Goal: Task Accomplishment & Management: Manage account settings

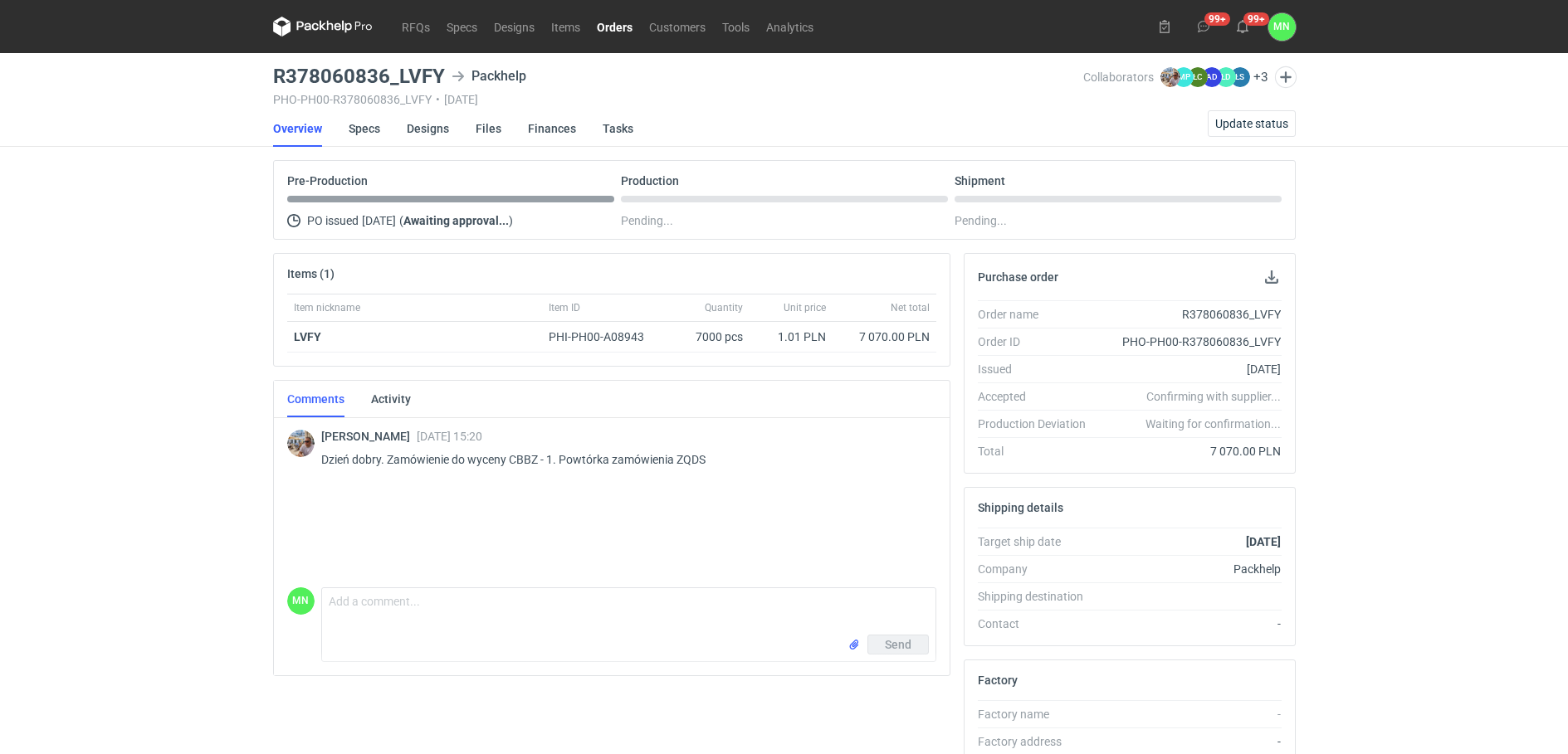
click at [635, 27] on link "Orders" at bounding box center [614, 26] width 52 height 20
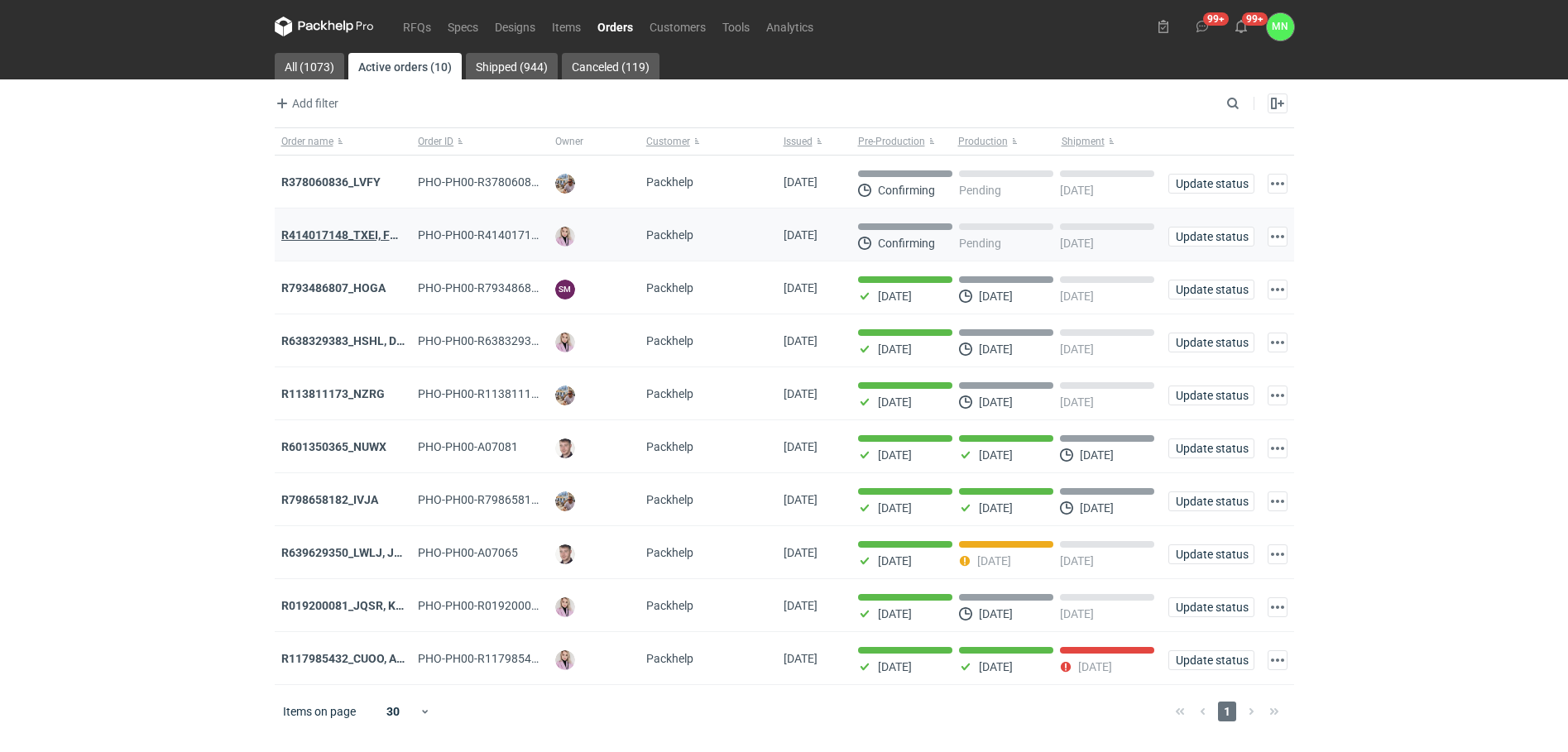
click at [347, 230] on strong "R414017148_TXEI, FODU, EARC" at bounding box center [364, 235] width 166 height 14
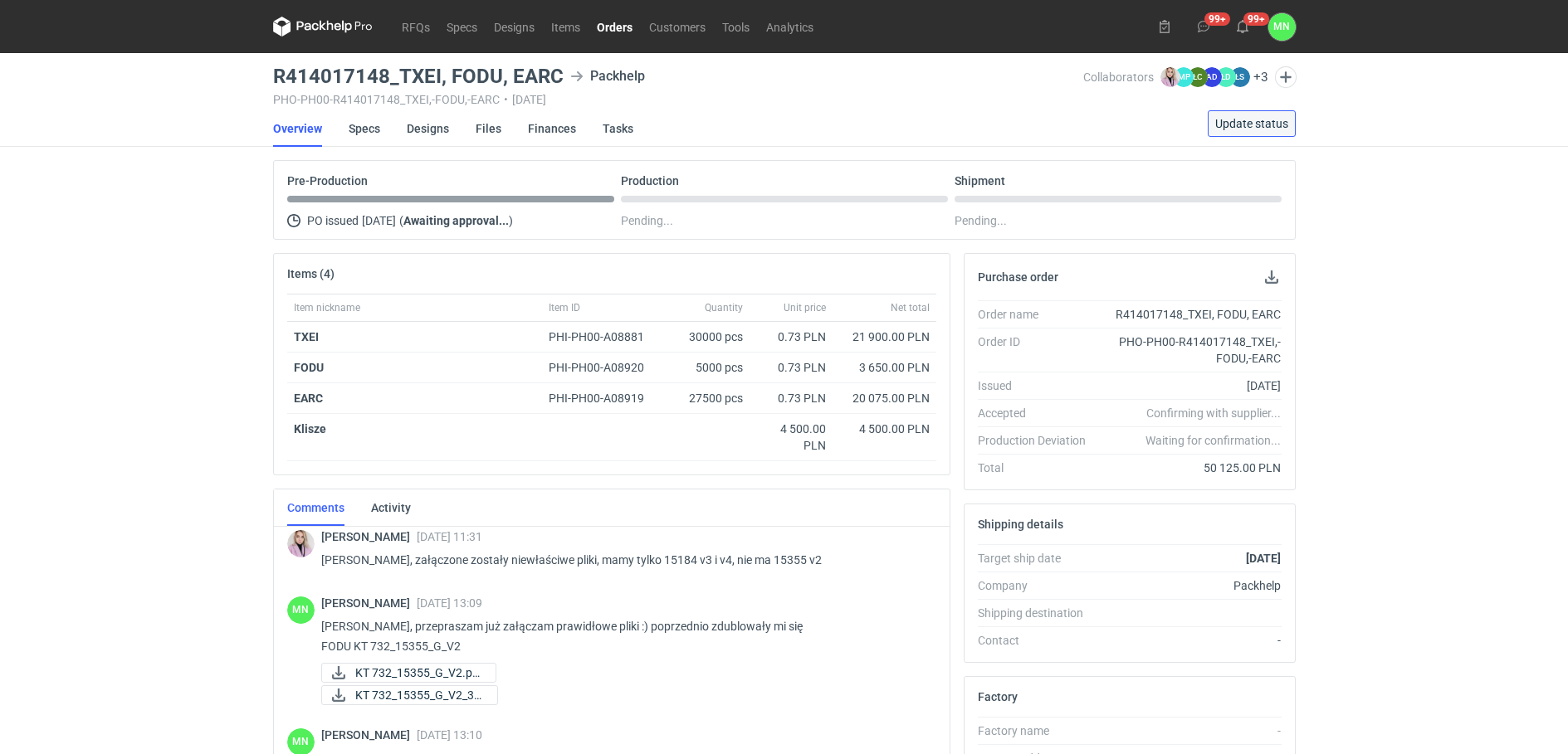
click at [1243, 118] on span "Update status" at bounding box center [1251, 124] width 73 height 12
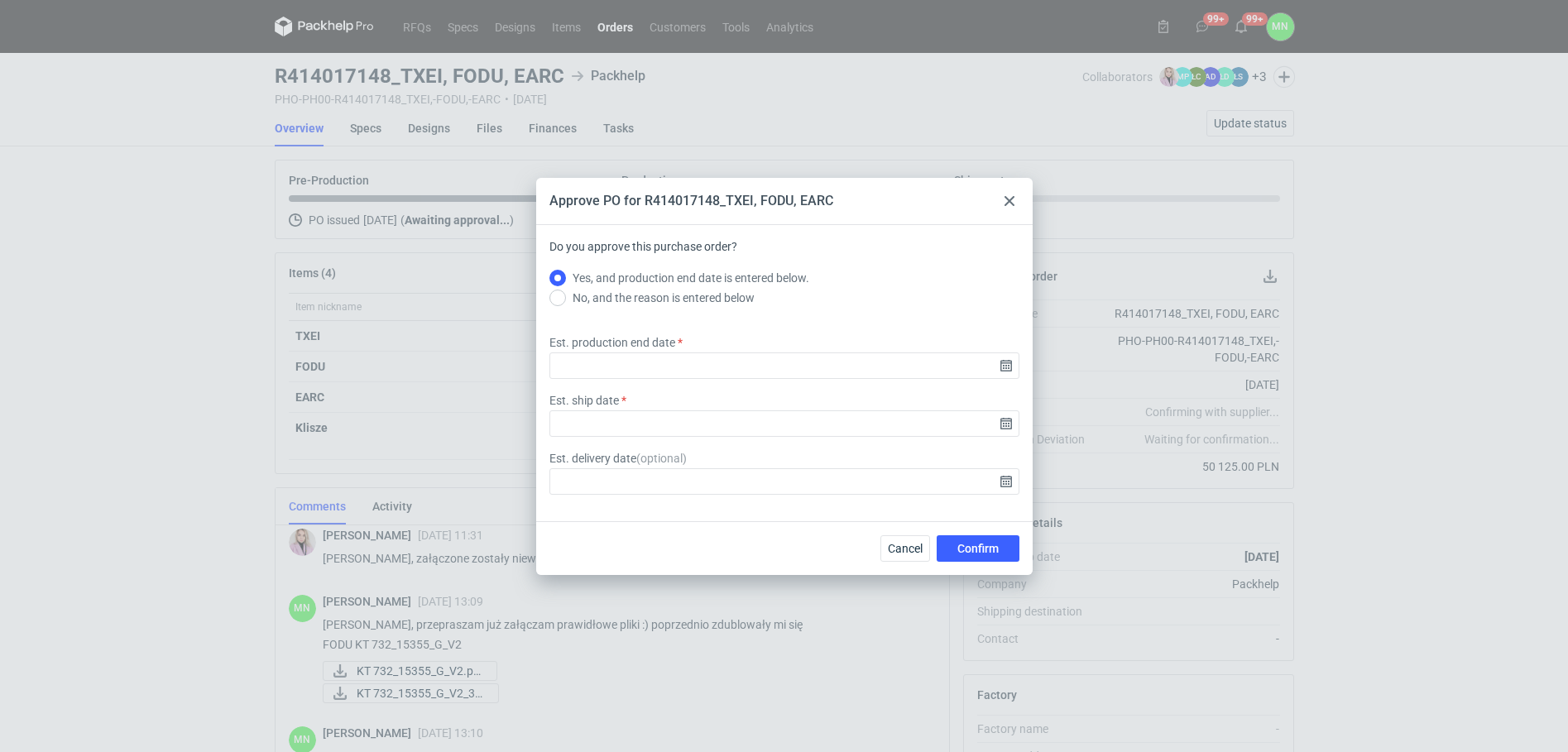
click at [177, 440] on div "Approve PO for R414017148_TXEI, FODU, EARC Do you approve this purchase order? …" at bounding box center [784, 376] width 1568 height 752
click at [1020, 206] on div "Approve PO for R414017148_TXEI, FODU, EARC" at bounding box center [784, 201] width 497 height 47
click at [1013, 201] on icon at bounding box center [1010, 201] width 10 height 10
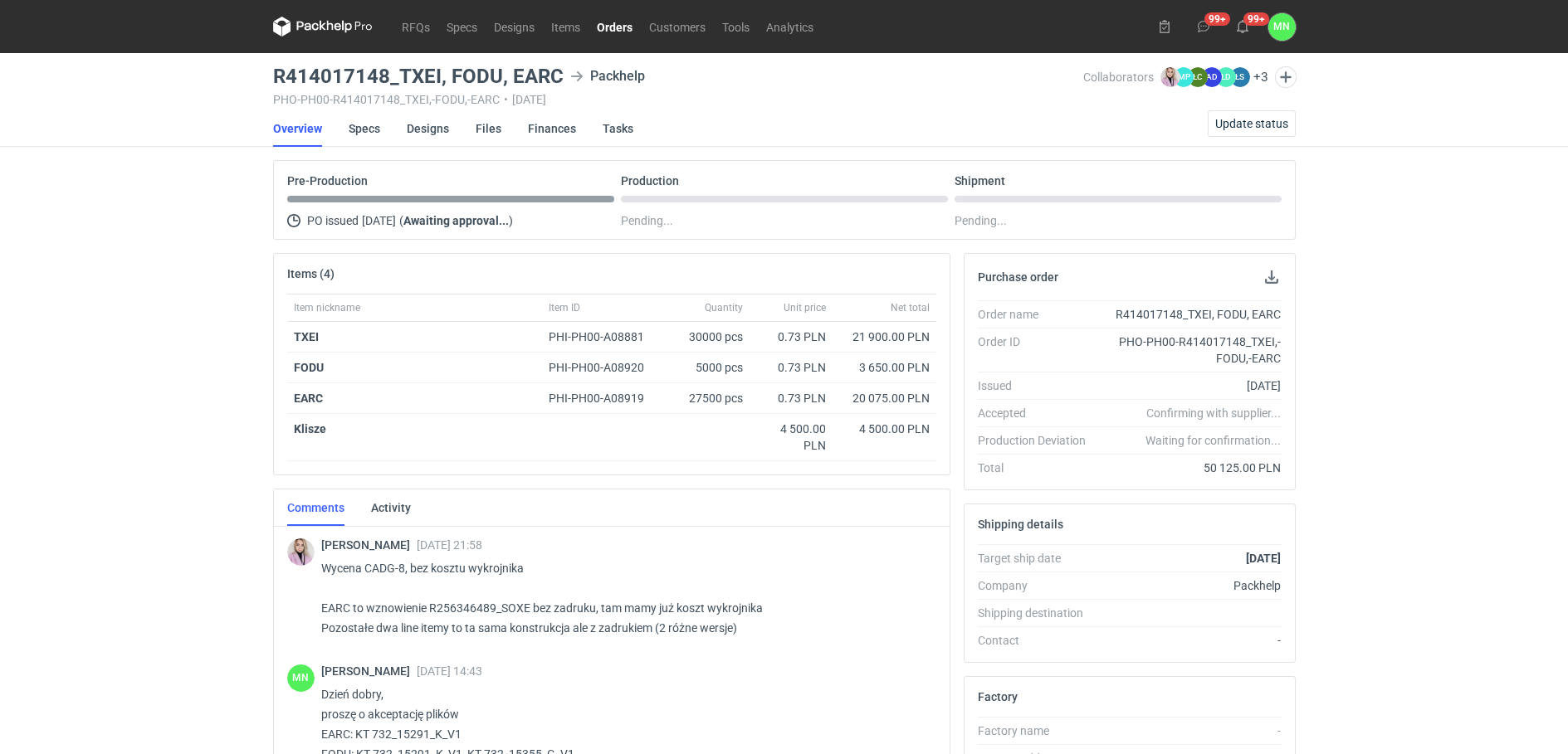
click at [383, 566] on p "Wycena CADG-8, bez kosztu wykrojnika EARC to wznowienie R256346489_SOXE bez zad…" at bounding box center [622, 597] width 602 height 80
copy p "CADG"
click at [1092, 482] on div "Order name R414017148_TXEI, FODU, EARC Order ID PHO-PH00-R414017148_TXEI,-FODU,…" at bounding box center [1130, 395] width 331 height 189
drag, startPoint x: 1218, startPoint y: 556, endPoint x: 1255, endPoint y: 555, distance: 37.0
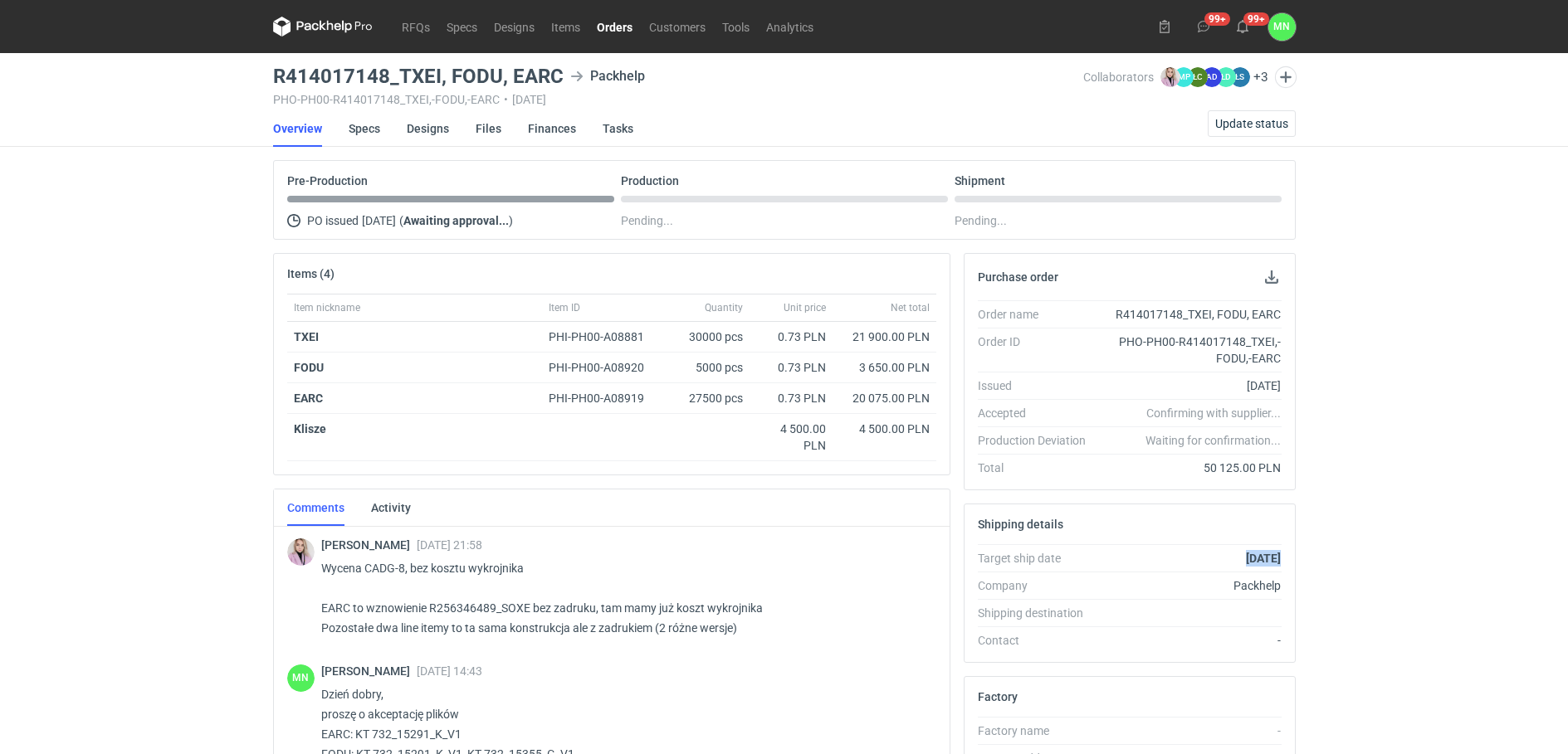
click at [1255, 555] on div "[DATE]" at bounding box center [1189, 558] width 182 height 16
drag, startPoint x: 1255, startPoint y: 555, endPoint x: 1416, endPoint y: 604, distance: 168.3
click at [1416, 604] on div "RFQs Specs Designs Items Orders Customers Tools Analytics 99+ 99+ MN [PERSON_NA…" at bounding box center [784, 377] width 1568 height 754
drag, startPoint x: 1215, startPoint y: 393, endPoint x: 1237, endPoint y: 392, distance: 22.0
click at [1237, 392] on div "[DATE]" at bounding box center [1189, 385] width 182 height 16
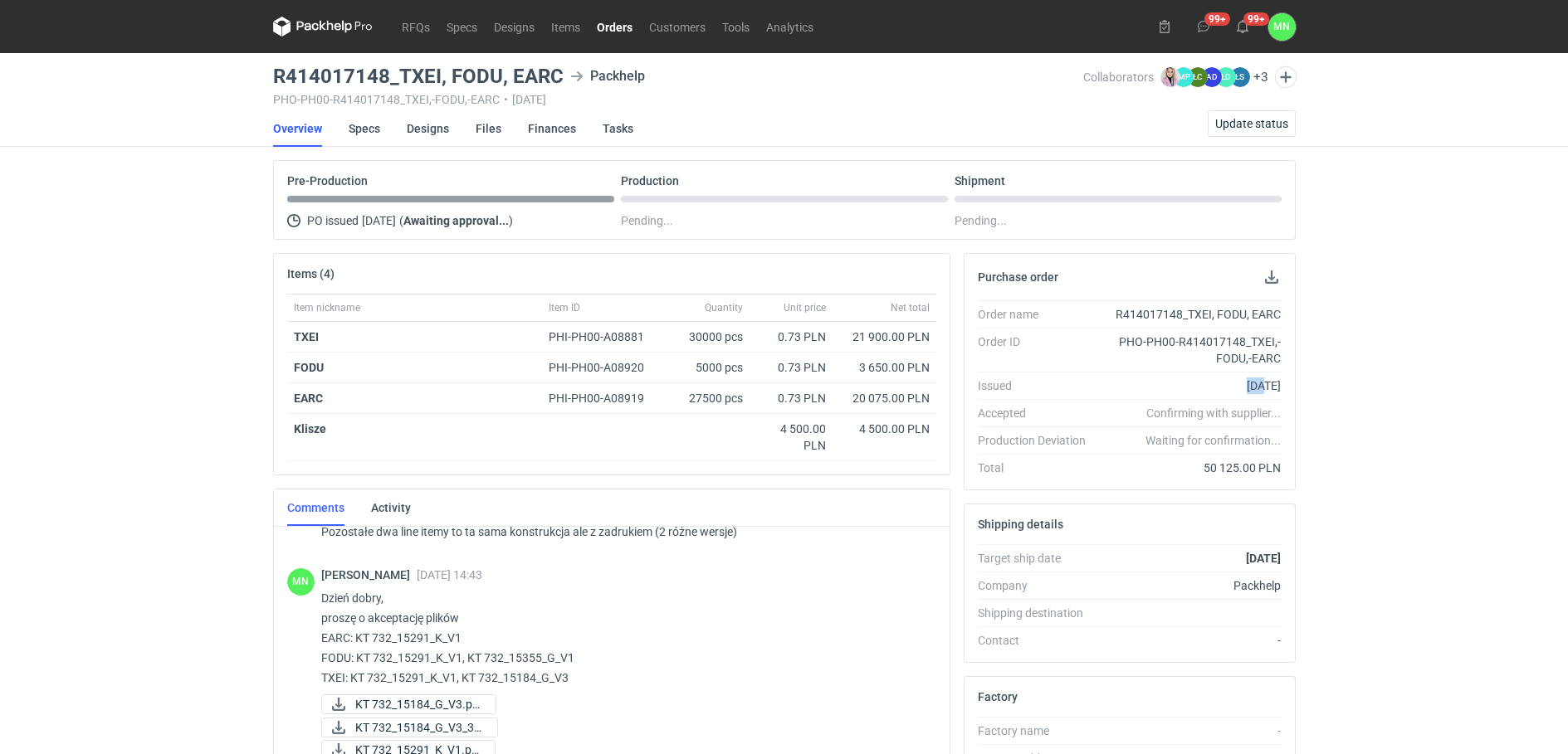
scroll to position [104, 0]
click at [1225, 113] on button "Update status" at bounding box center [1251, 123] width 88 height 27
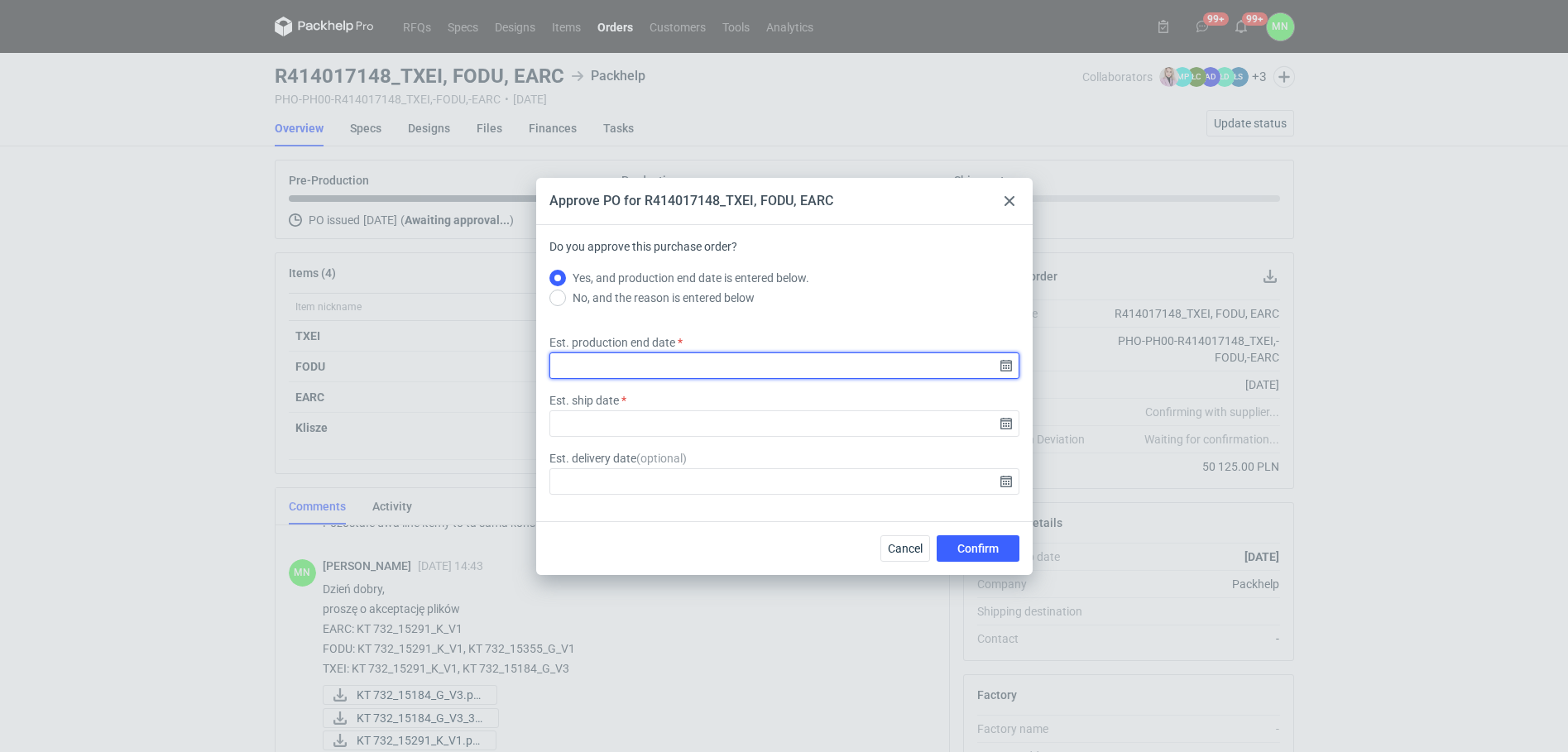
click at [1003, 369] on input "Est. production end date" at bounding box center [784, 365] width 469 height 26
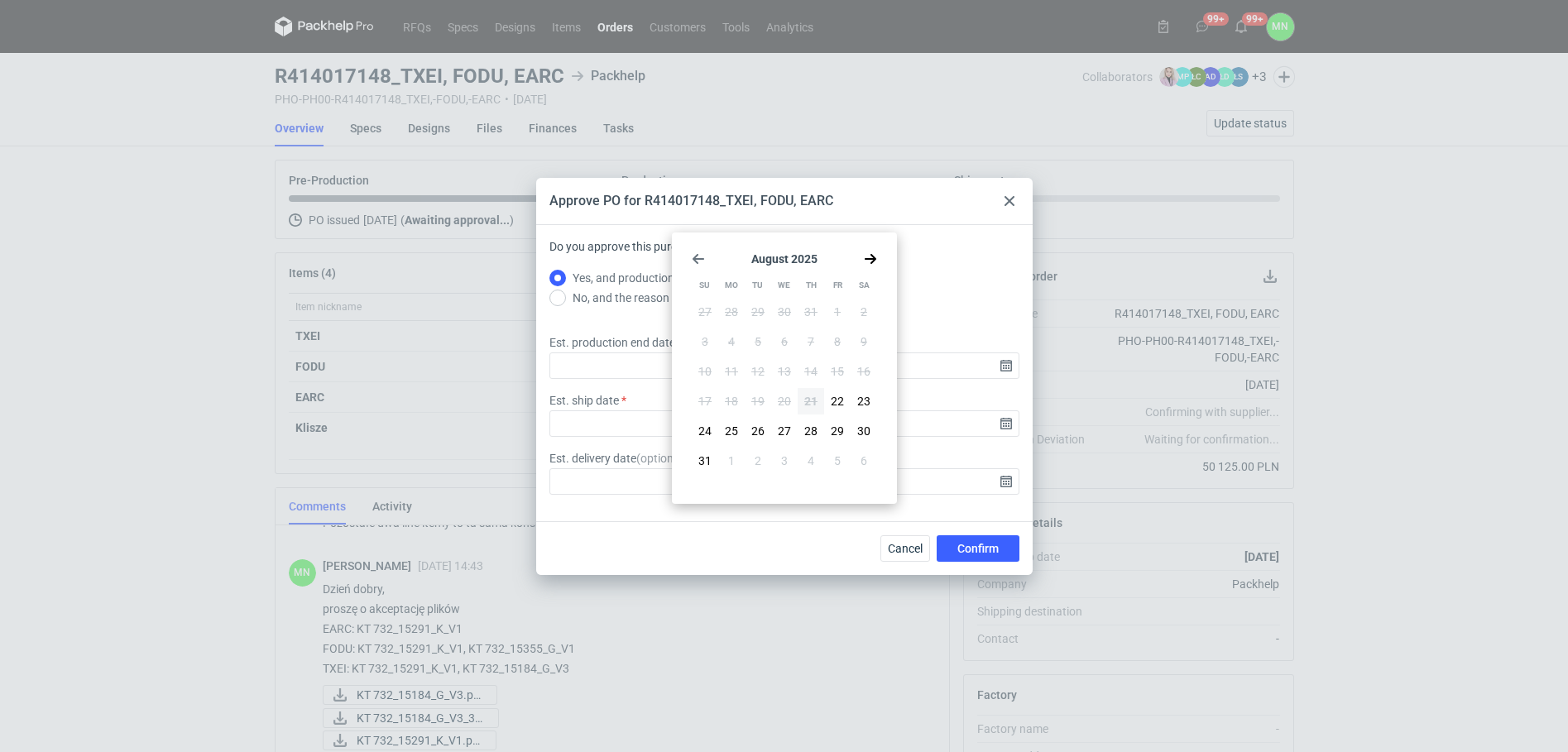
click at [877, 255] on div "[DATE] Su Mo Tu We Th Fr Sa 27 28 29 30 31 1 2 3 4 5 6 7 8 9 10 11 12 13 14 15 …" at bounding box center [784, 368] width 212 height 258
click at [873, 254] on icon "Go forward 1 month" at bounding box center [871, 259] width 14 height 14
click at [806, 306] on button "4" at bounding box center [810, 312] width 26 height 26
type input "[DATE]"
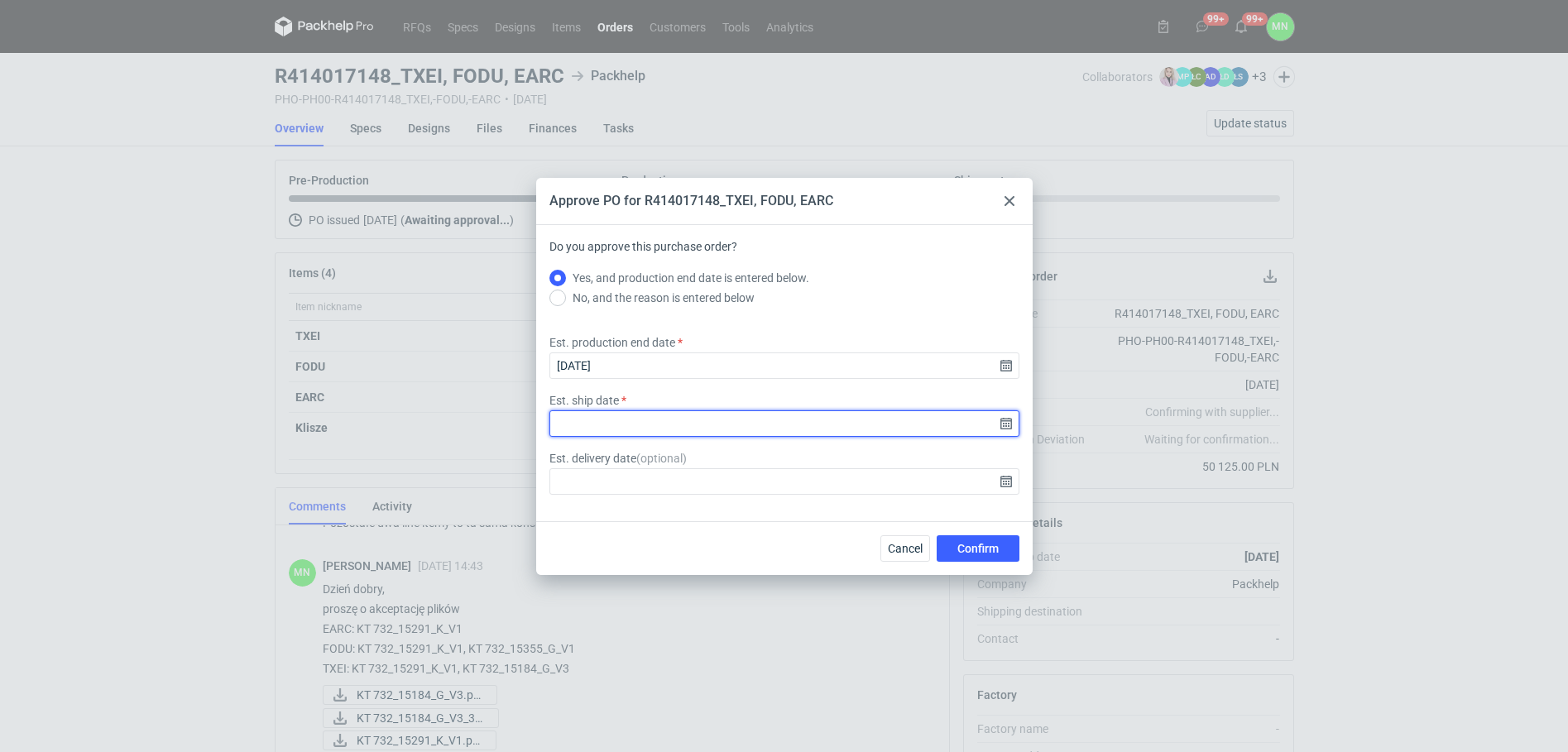
click at [1006, 426] on input "Est. ship date" at bounding box center [784, 423] width 469 height 26
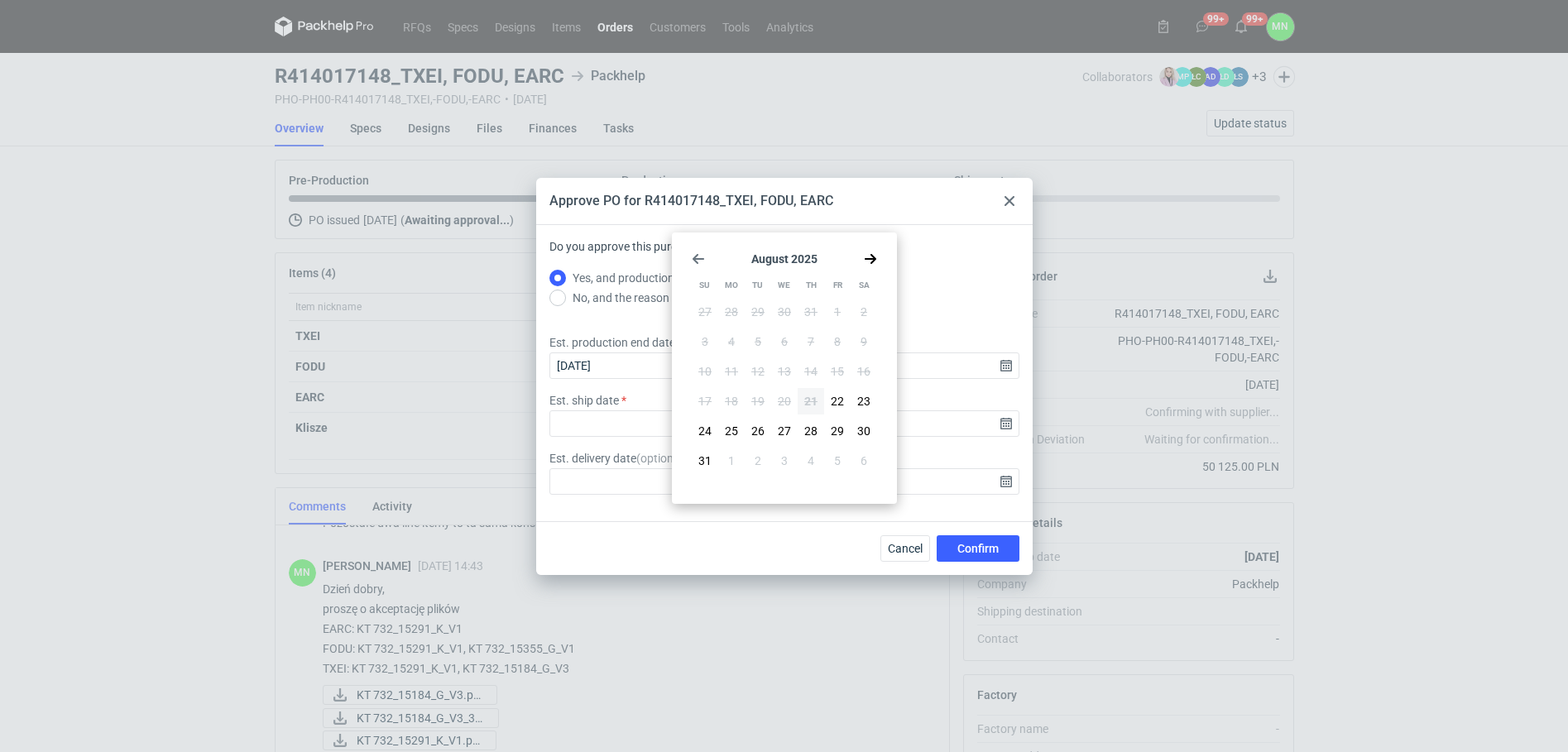
click at [871, 259] on use "Go forward 1 month" at bounding box center [871, 259] width 12 height 10
click at [831, 316] on button "5" at bounding box center [836, 312] width 26 height 26
type input "[DATE]"
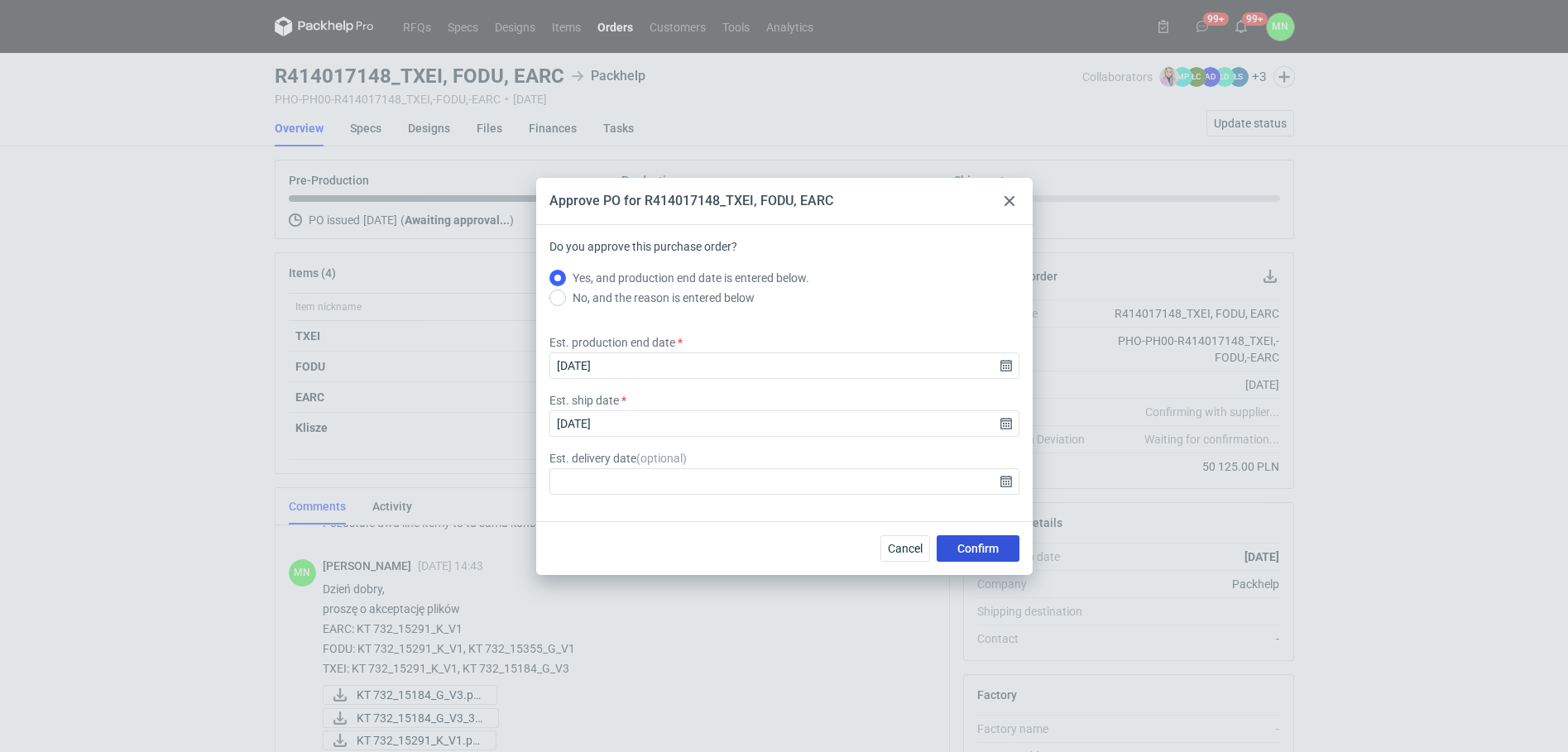
click at [971, 543] on span "Confirm" at bounding box center [977, 549] width 41 height 12
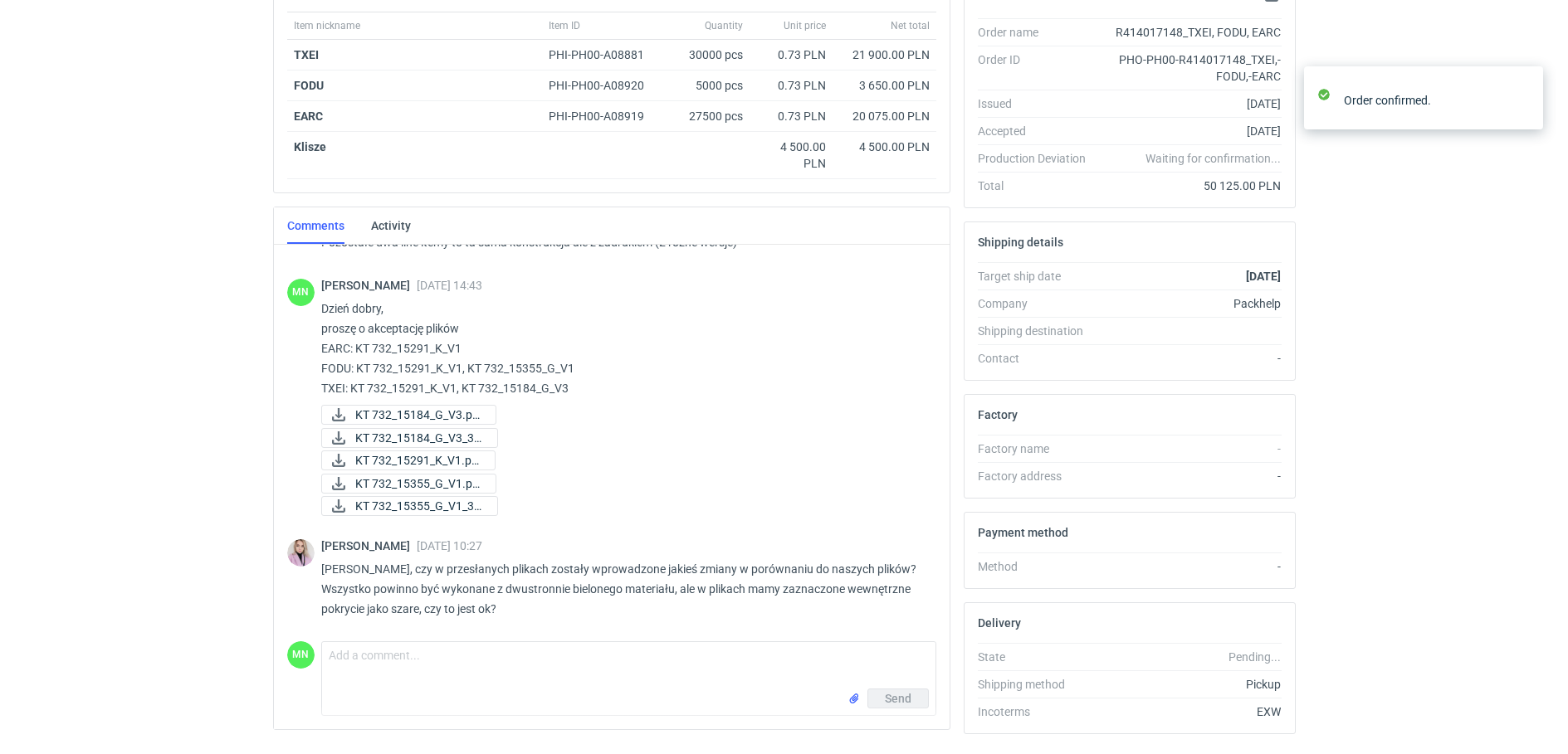
scroll to position [329, 0]
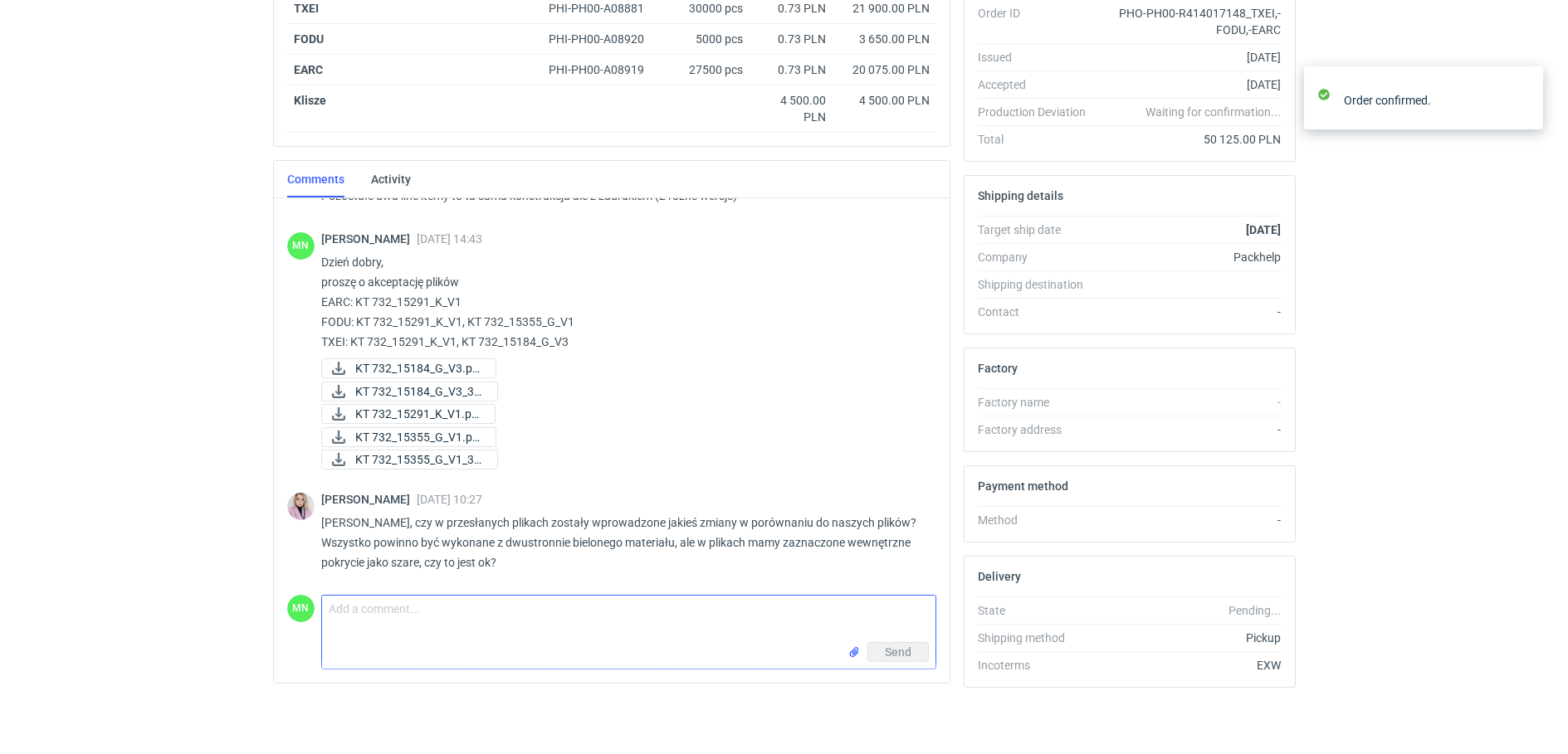
click at [335, 601] on textarea "Comment message" at bounding box center [629, 619] width 613 height 46
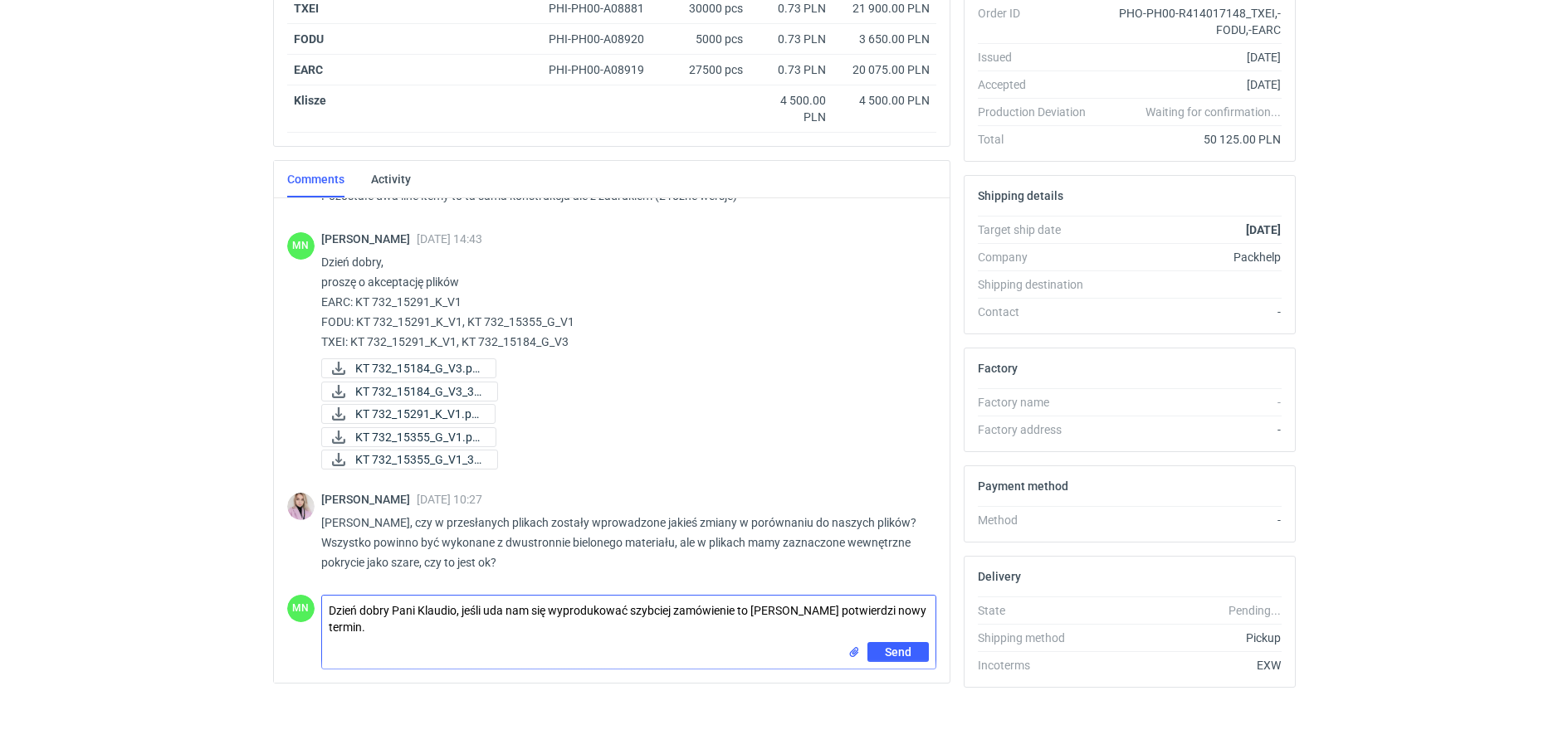
type textarea "Dzień dobry Pani Klaudio, jeśli uda nam się wyprodukować szybciej zamówienie to…"
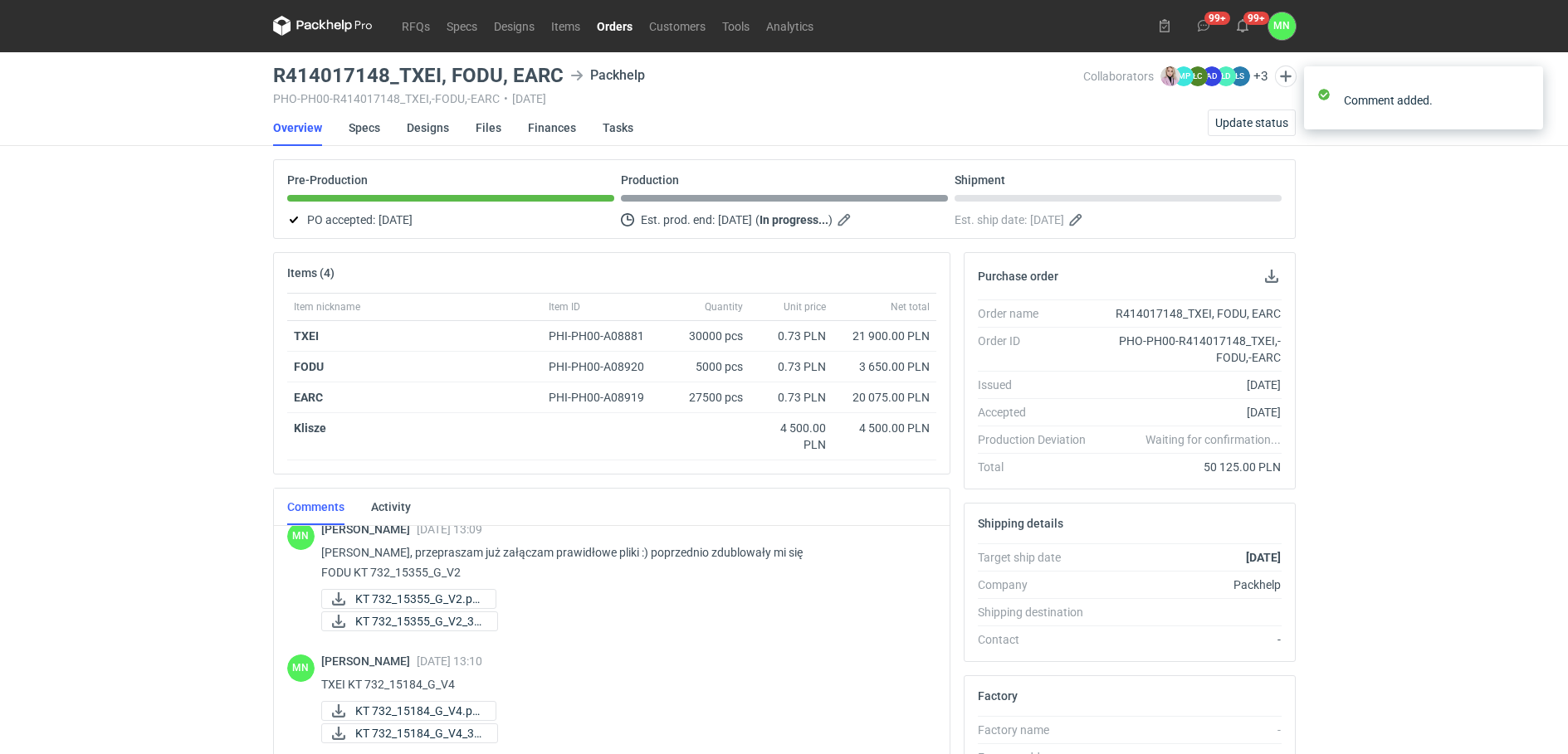
scroll to position [0, 0]
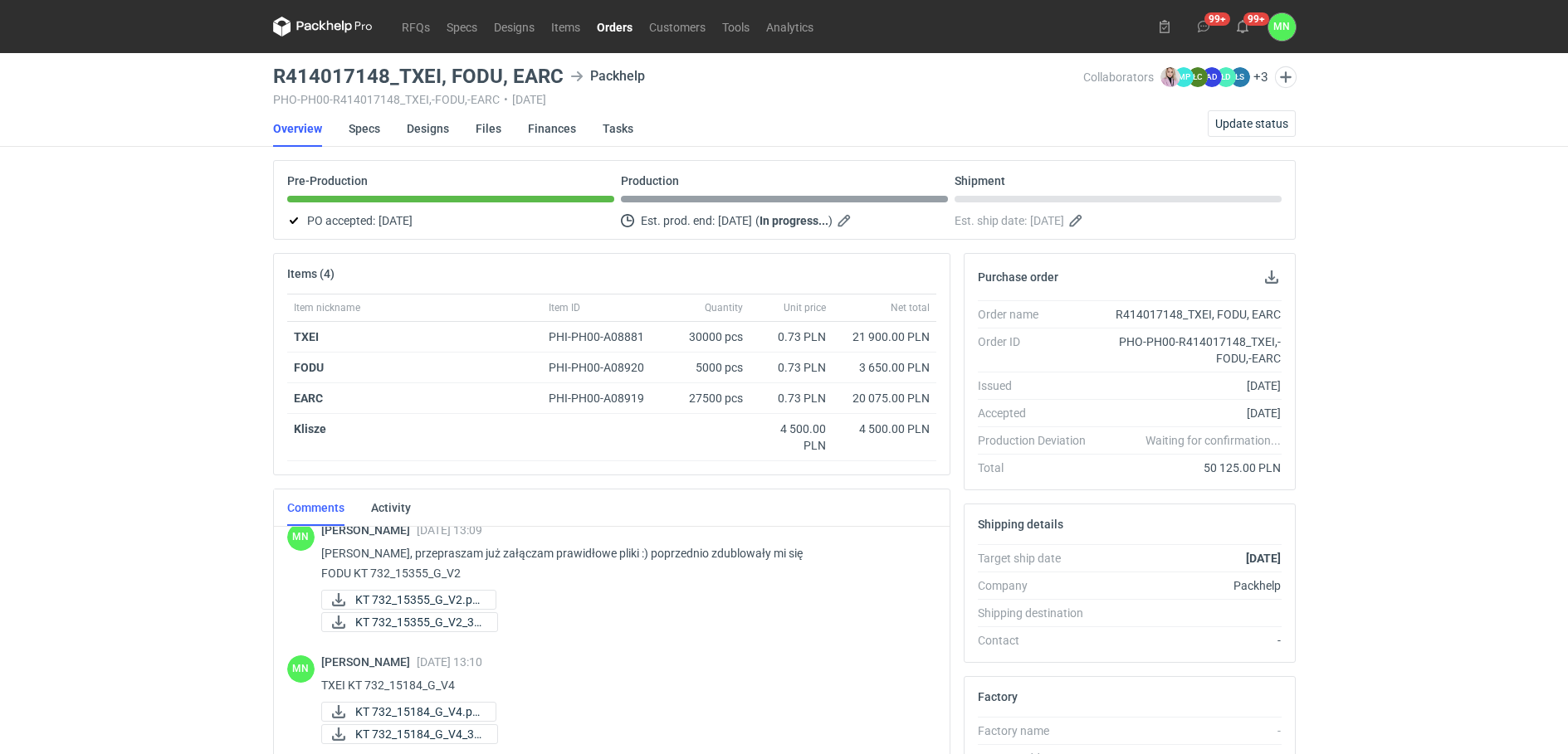
click at [618, 28] on link "Orders" at bounding box center [614, 26] width 52 height 20
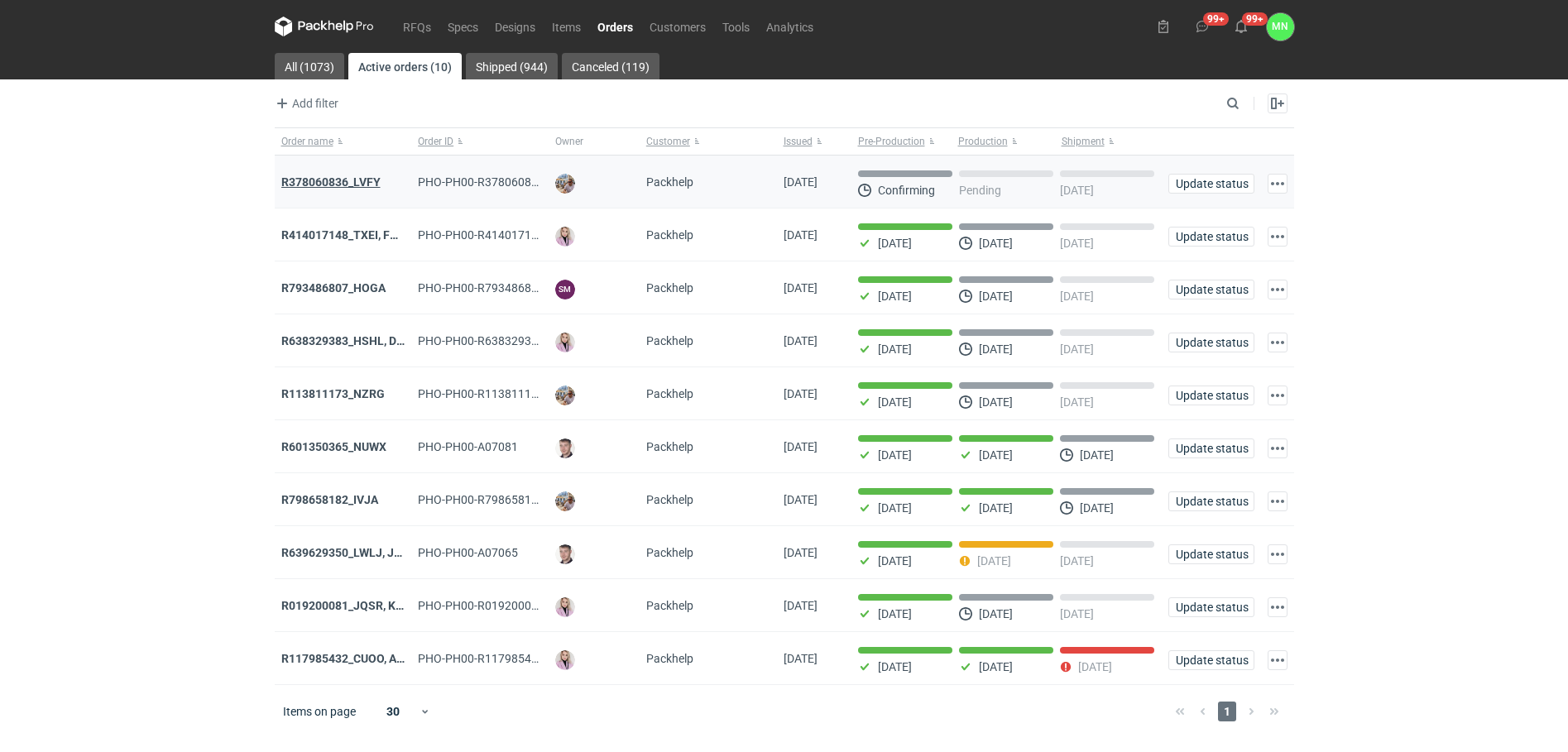
click at [327, 178] on strong "R378060836_LVFY" at bounding box center [331, 182] width 99 height 14
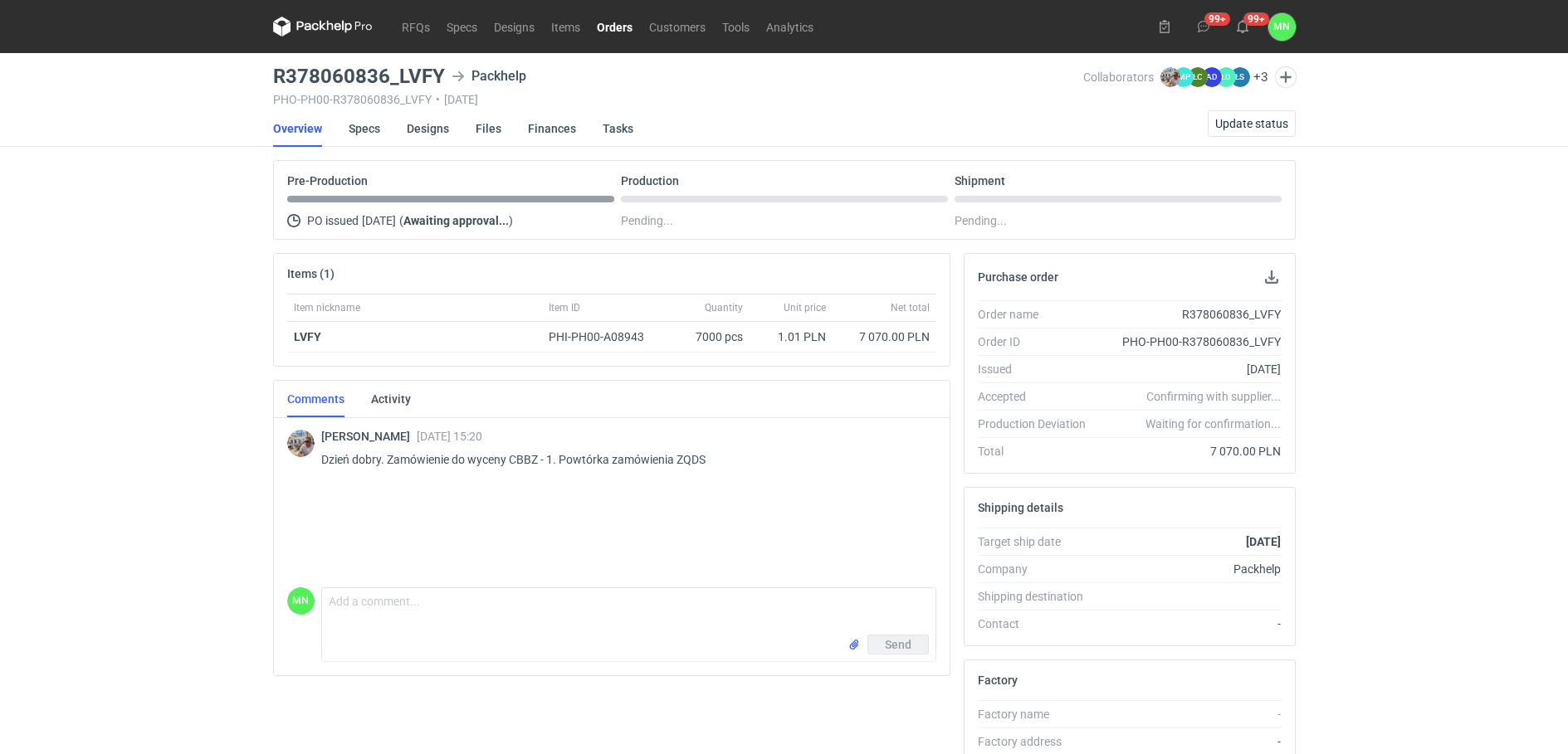
click at [521, 460] on p "Dzień dobry. Zamówienie do wyceny CBBZ - 1. Powtórka zamówienia ZQDS" at bounding box center [622, 459] width 602 height 20
copy p "CBBZ"
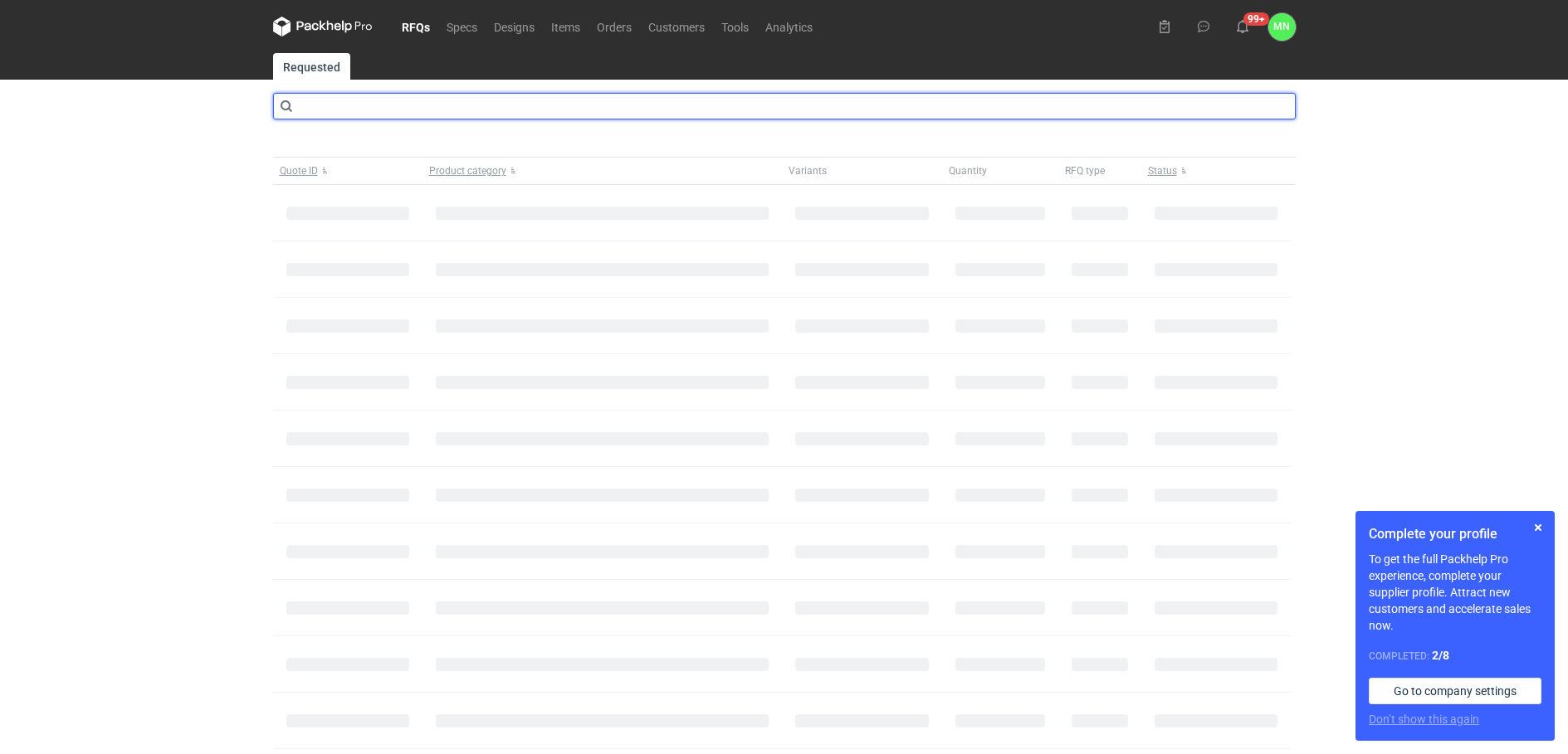
click at [455, 107] on input "text" at bounding box center [784, 106] width 1022 height 27
type input "CADG"
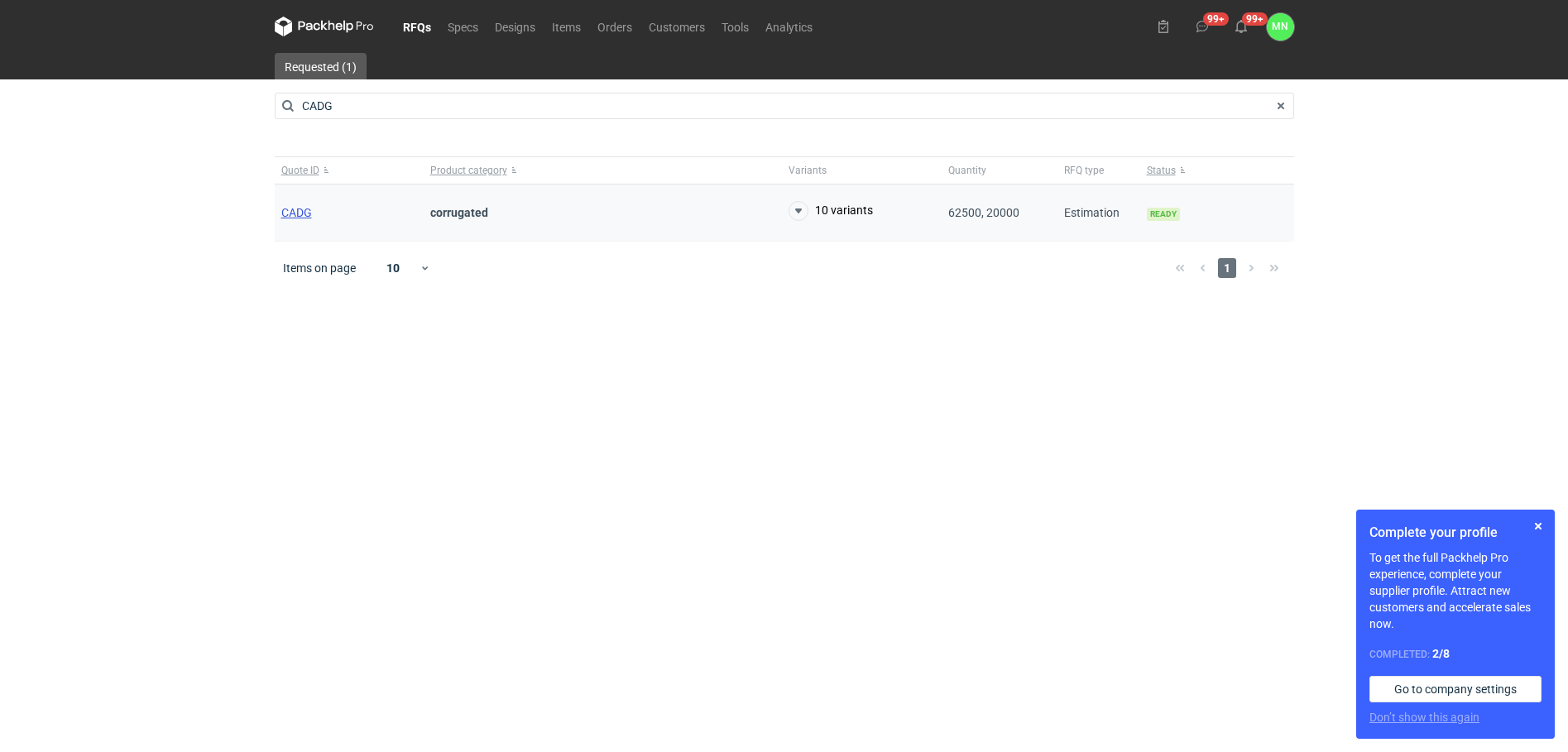
click at [301, 211] on span "CADG" at bounding box center [297, 213] width 31 height 14
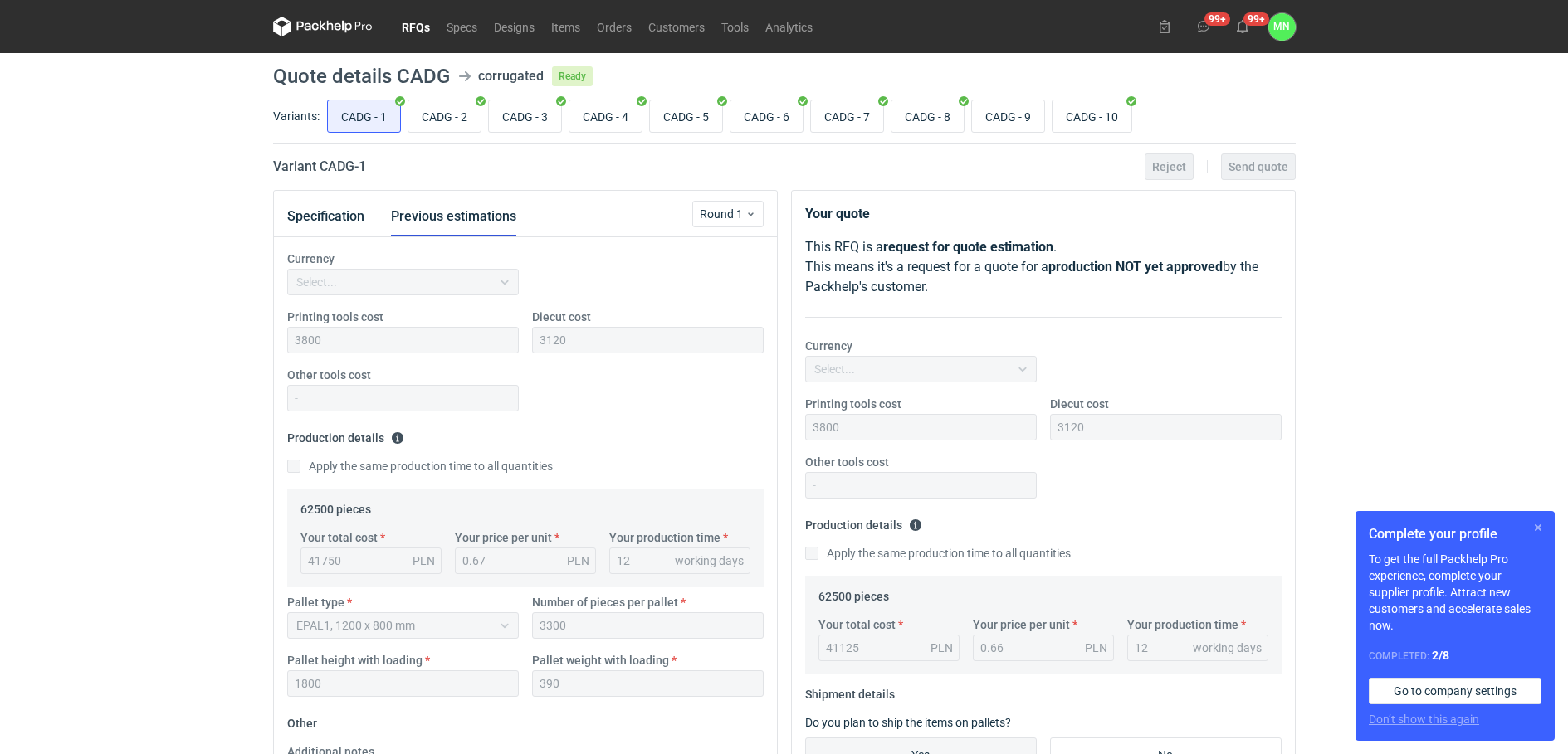
click at [1541, 527] on button "button" at bounding box center [1537, 527] width 20 height 20
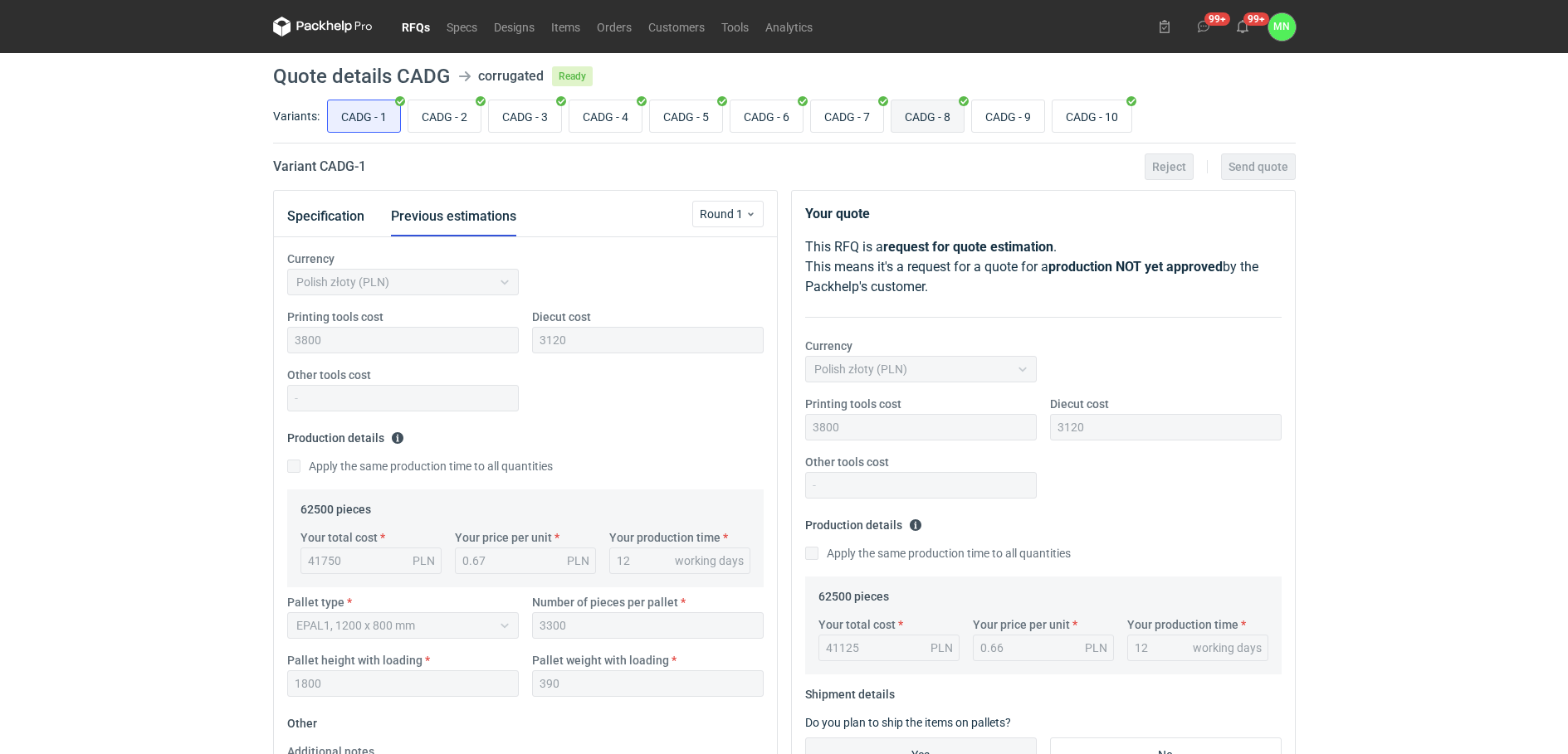
click at [929, 112] on input "CADG - 8" at bounding box center [927, 116] width 72 height 32
radio input "true"
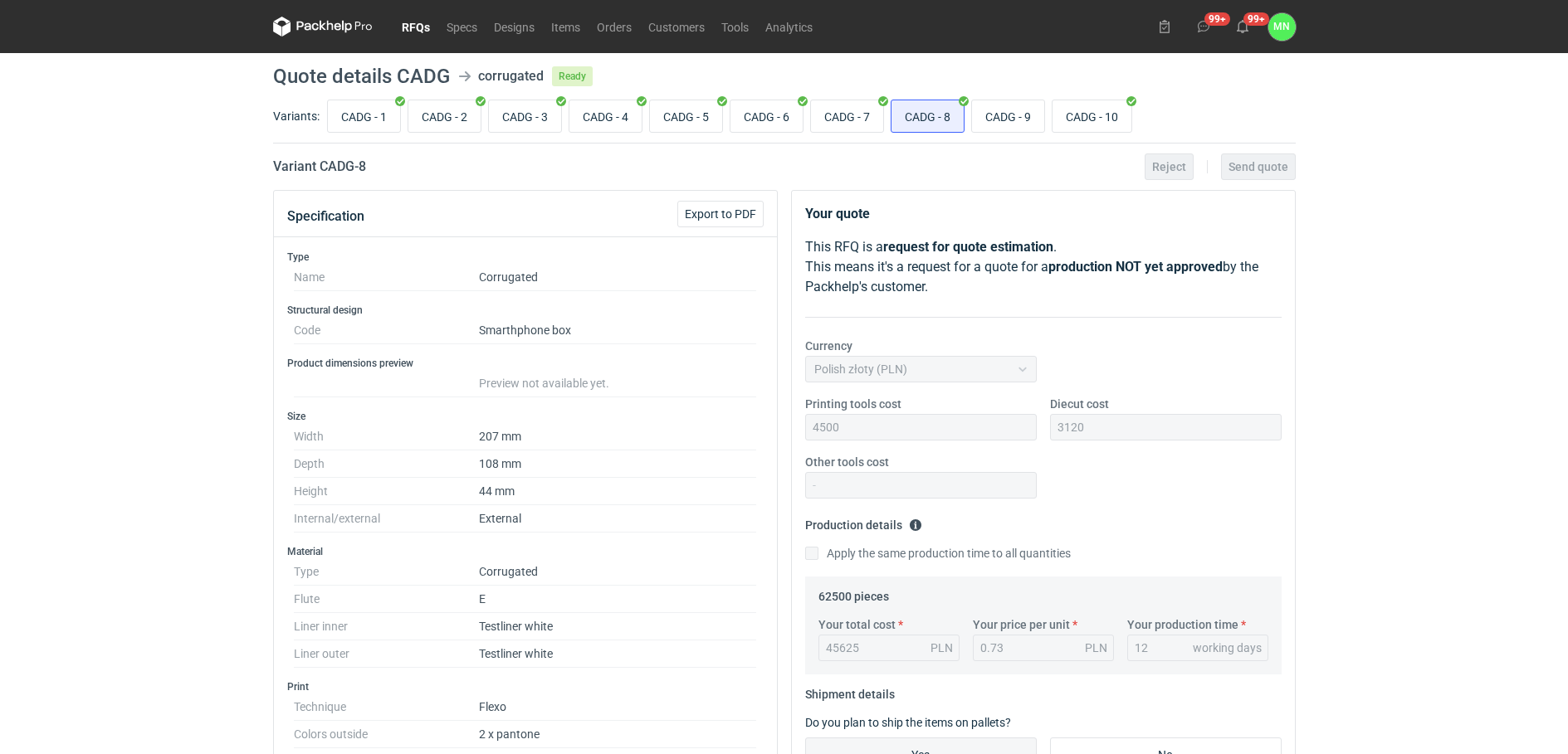
drag, startPoint x: 1132, startPoint y: 646, endPoint x: 1118, endPoint y: 644, distance: 14.1
click at [1118, 644] on div "Your total cost 45625 PLN Your price per unit 0.73 PLN Your production time 12 …" at bounding box center [1043, 645] width 463 height 58
